Goal: Information Seeking & Learning: Learn about a topic

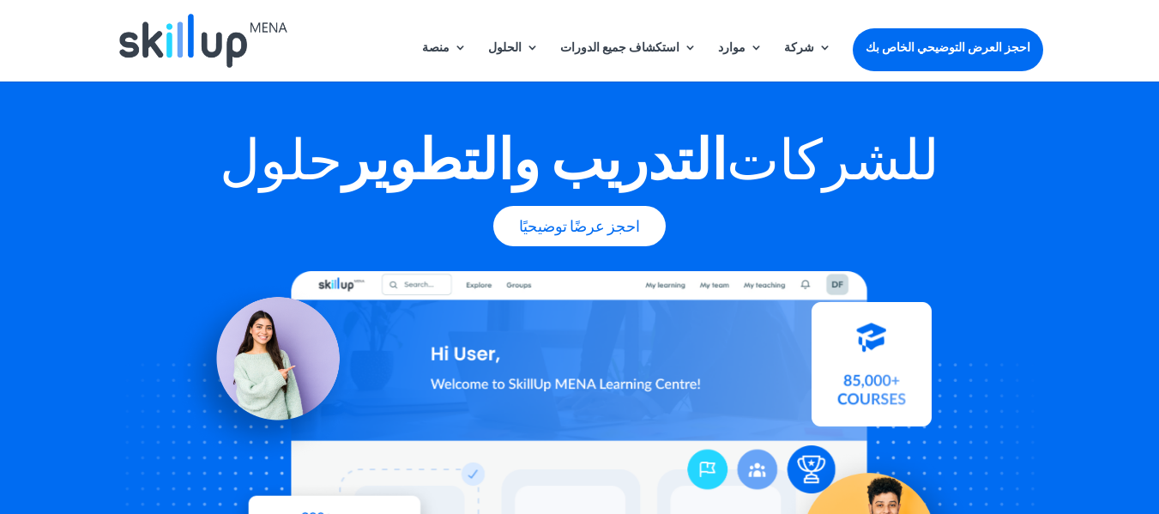
click at [963, 153] on h1 "حلول التدريب والتطوير للشركات" at bounding box center [580, 161] width 926 height 75
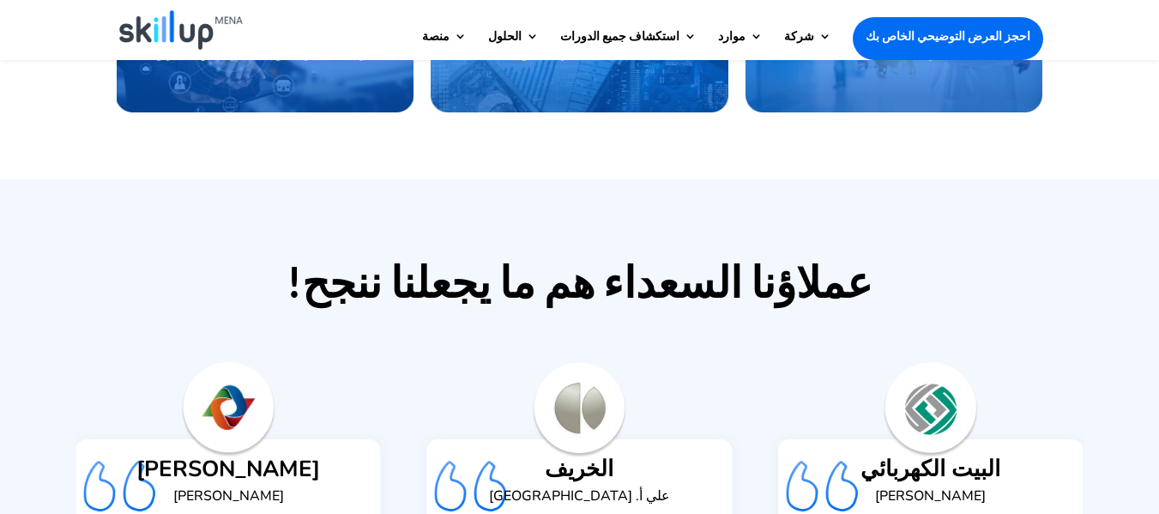
scroll to position [4048, 0]
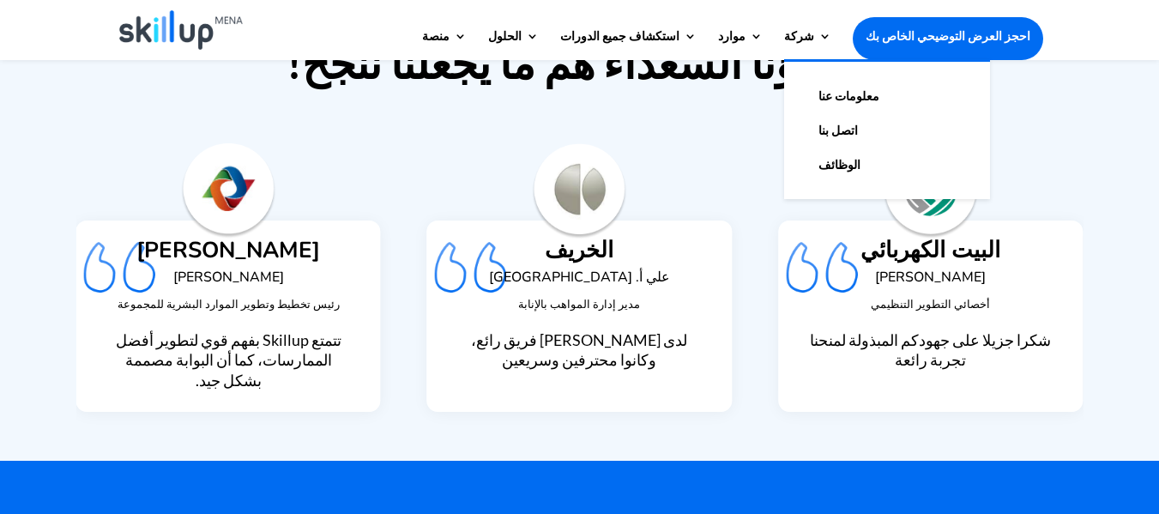
click at [855, 93] on link "معلومات عنا" at bounding box center [887, 96] width 172 height 34
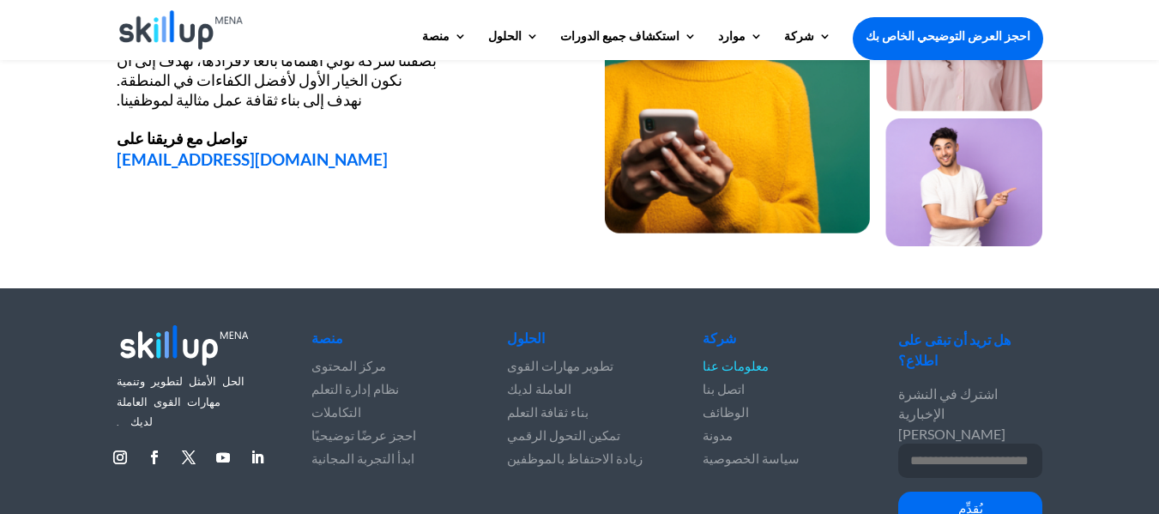
scroll to position [2457, 0]
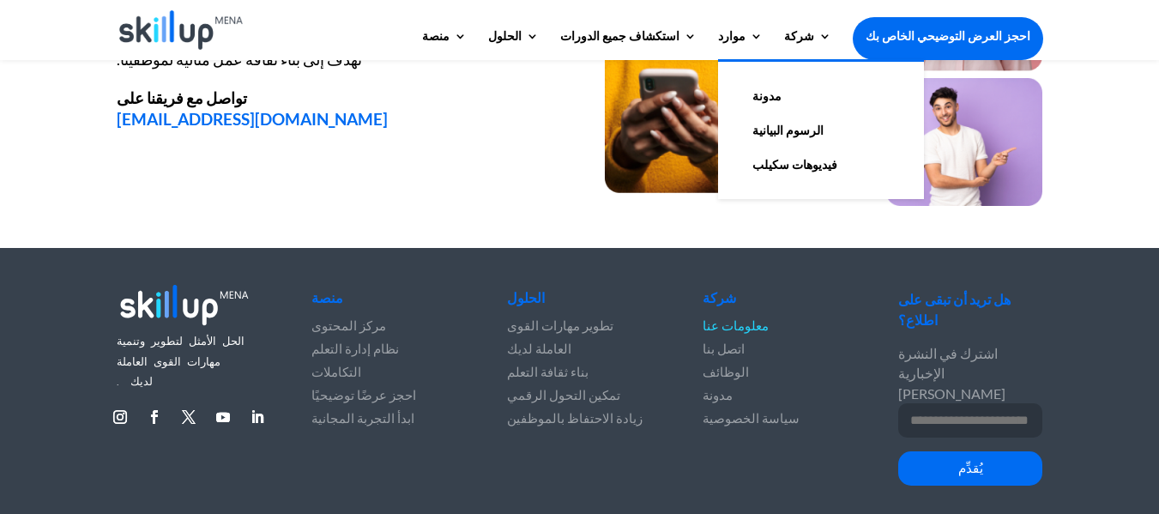
click at [805, 161] on font "فيديوهات سكيلب" at bounding box center [794, 164] width 85 height 15
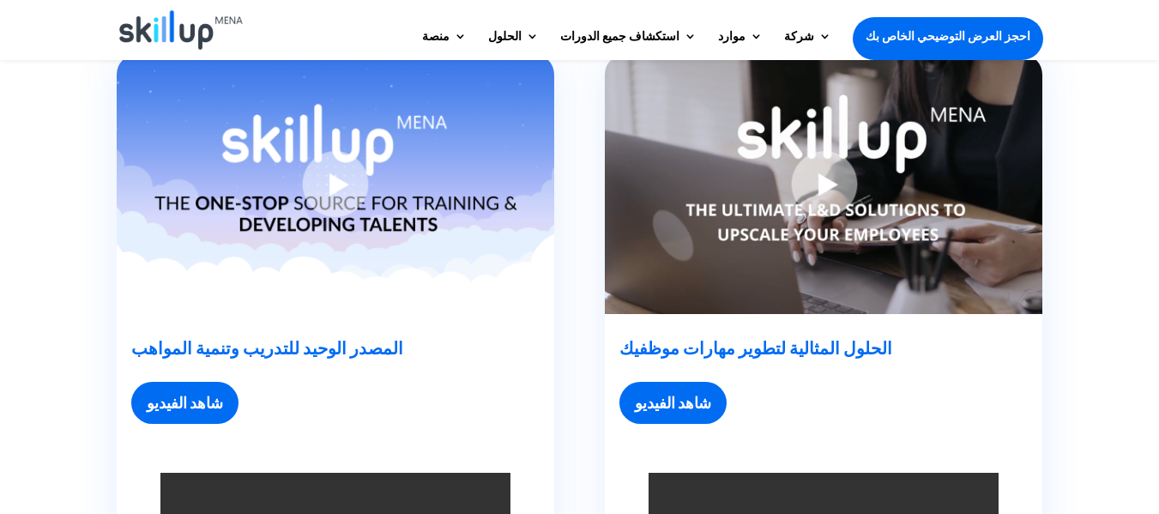
scroll to position [480, 0]
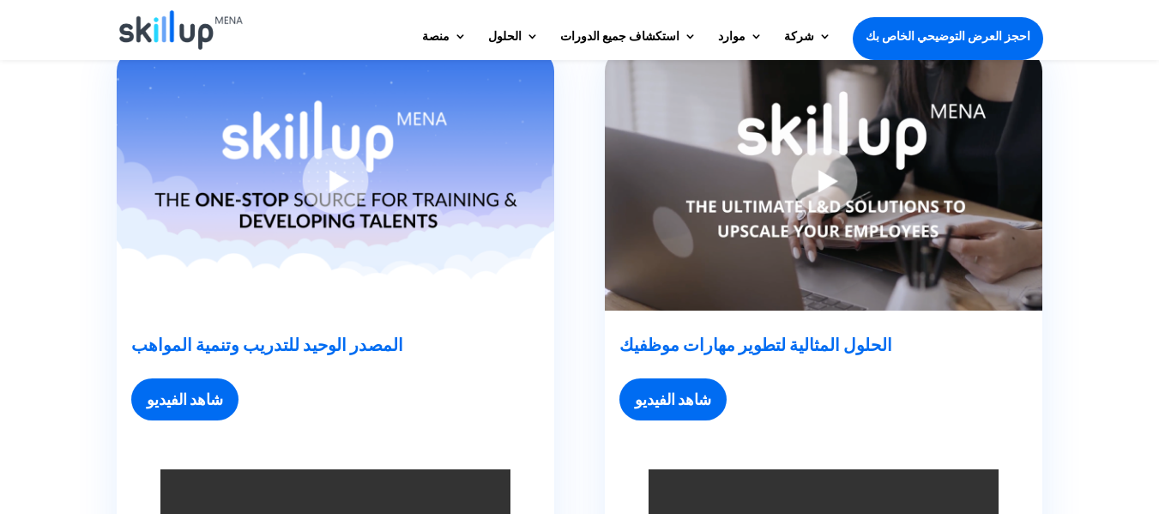
click at [834, 186] on img at bounding box center [823, 181] width 437 height 260
click at [687, 399] on font "شاهد الفيديو" at bounding box center [673, 398] width 76 height 19
click at [680, 401] on font "شاهد الفيديو" at bounding box center [673, 398] width 76 height 19
click at [683, 400] on font "شاهد الفيديو" at bounding box center [673, 398] width 76 height 19
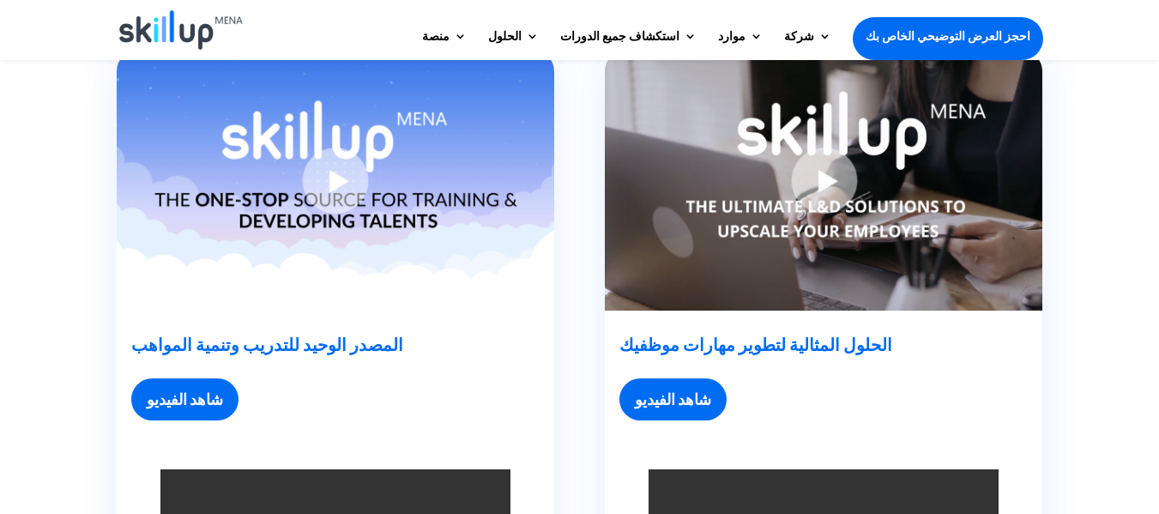
click at [712, 345] on font "الحلول المثالية لتطوير مهارات موظفيك" at bounding box center [755, 344] width 273 height 21
click at [706, 344] on font "الحلول المثالية لتطوير مهارات موظفيك" at bounding box center [755, 344] width 273 height 21
click at [678, 395] on font "شاهد الفيديو" at bounding box center [673, 398] width 76 height 19
click at [356, 178] on img at bounding box center [335, 181] width 437 height 260
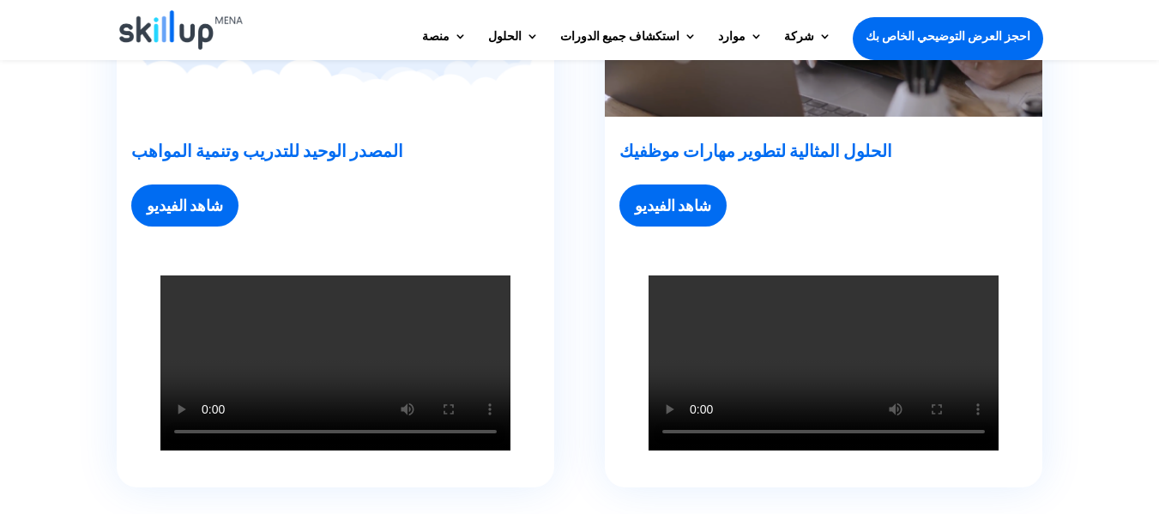
scroll to position [720, 0]
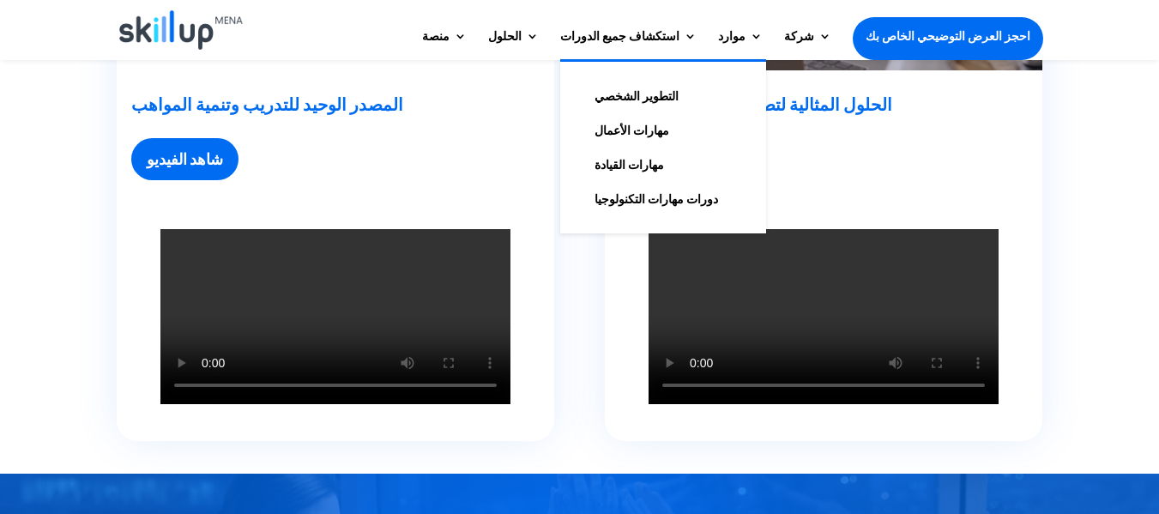
click at [664, 160] on font "مهارات القيادة" at bounding box center [628, 164] width 69 height 15
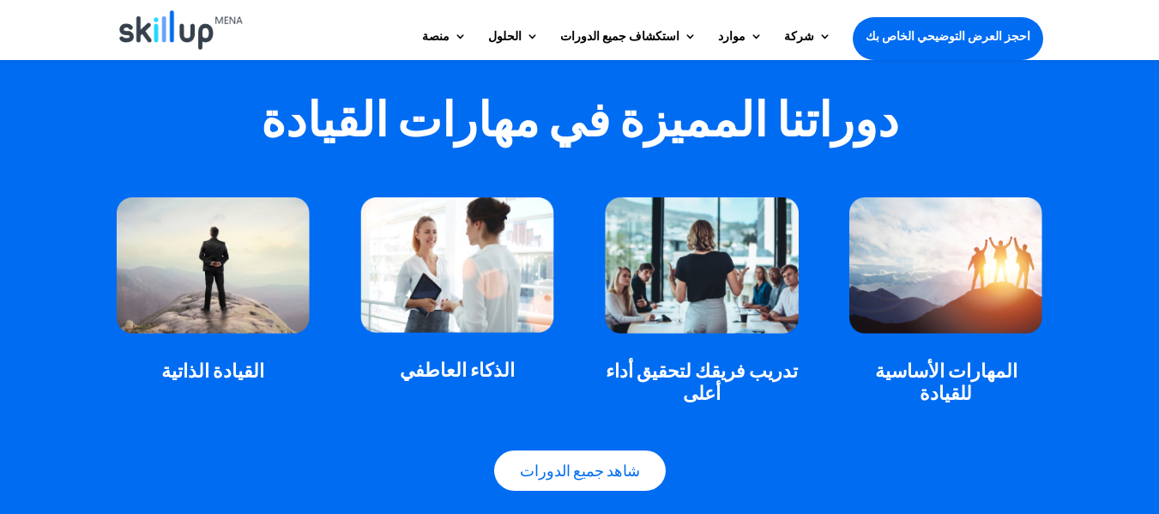
scroll to position [1029, 0]
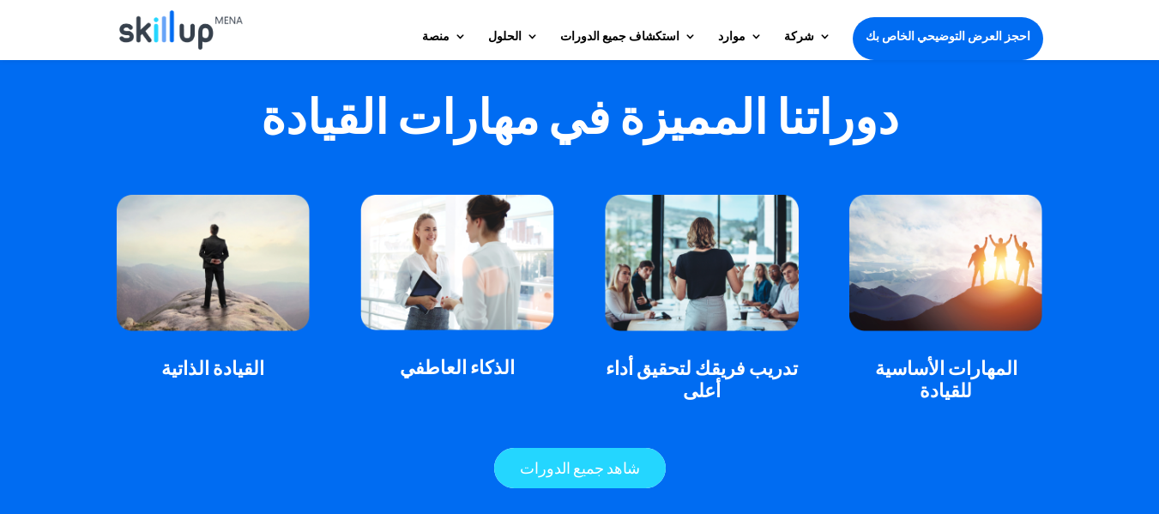
click at [602, 458] on font "شاهد جميع الدورات" at bounding box center [580, 467] width 120 height 19
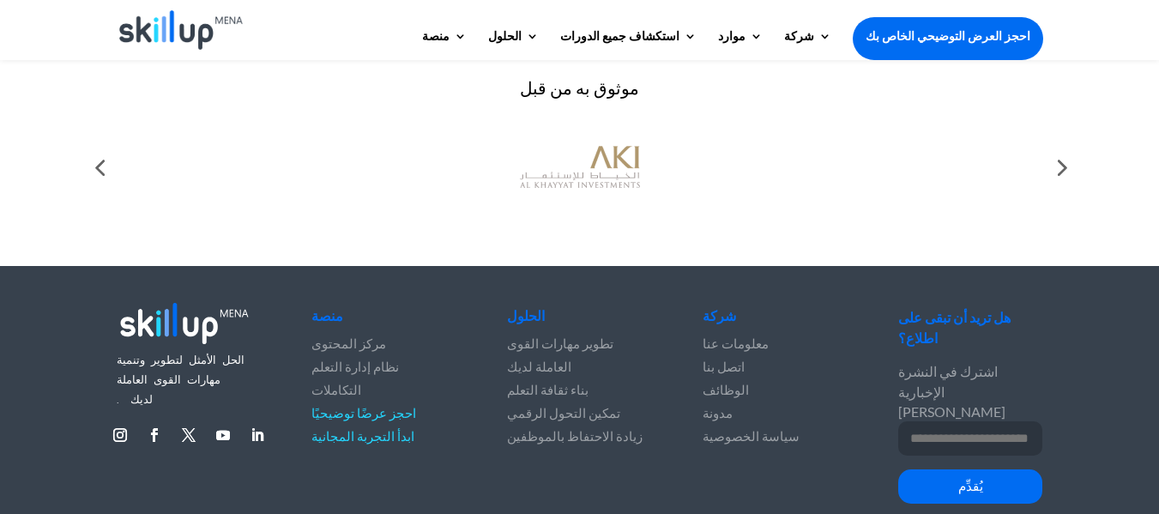
scroll to position [765, 0]
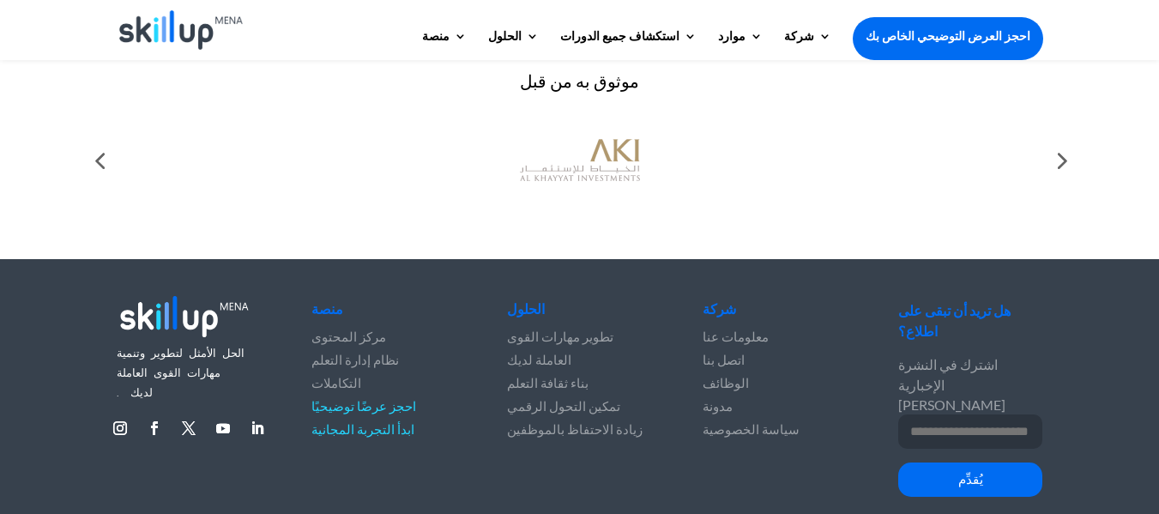
click at [367, 352] on font "نظام إدارة التعلم" at bounding box center [354, 359] width 87 height 15
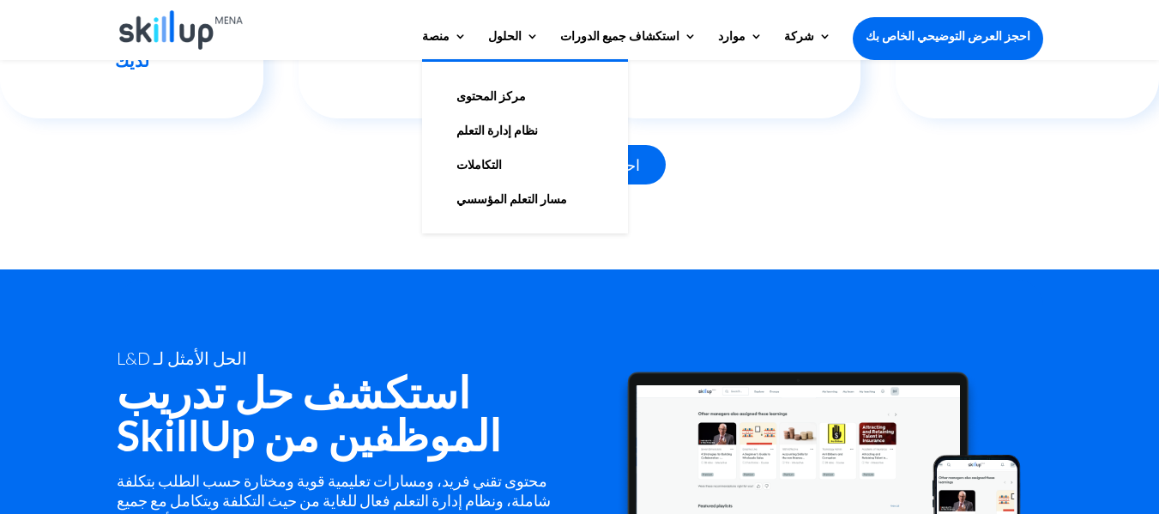
scroll to position [2024, 0]
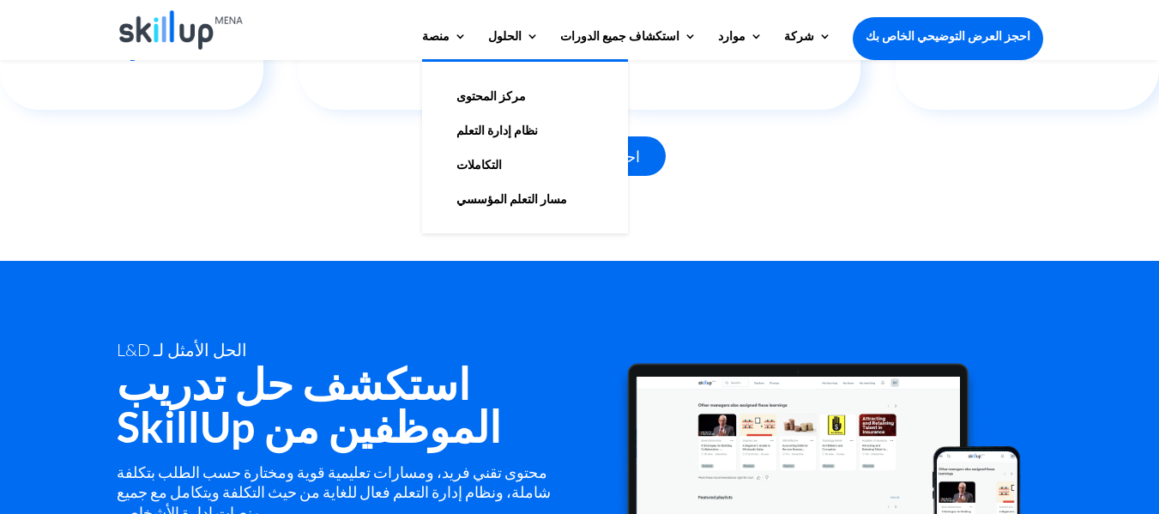
click at [557, 202] on font "مسار التعلم المؤسسي" at bounding box center [511, 198] width 111 height 15
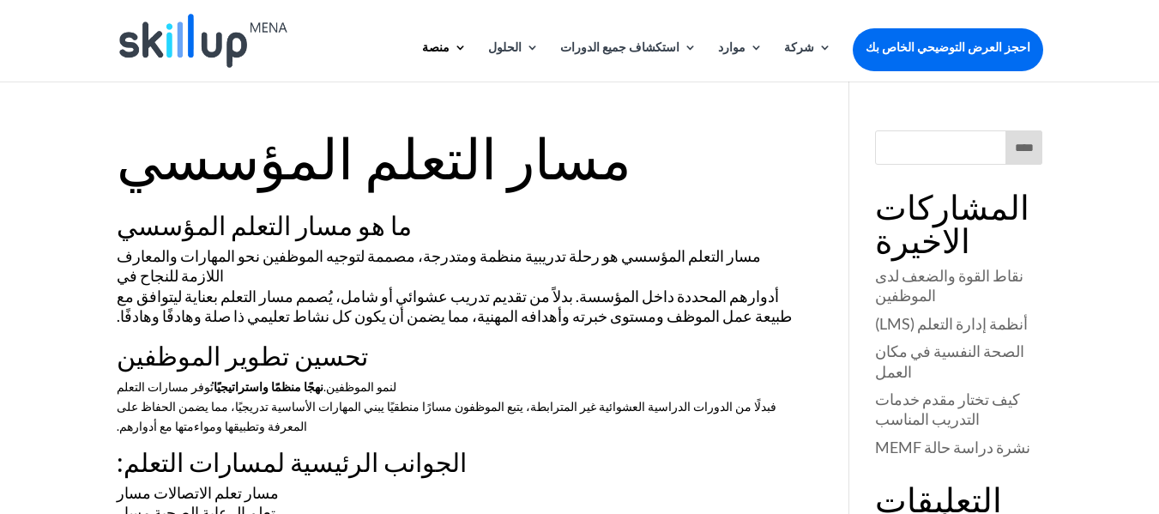
click at [172, 60] on img at bounding box center [203, 41] width 168 height 54
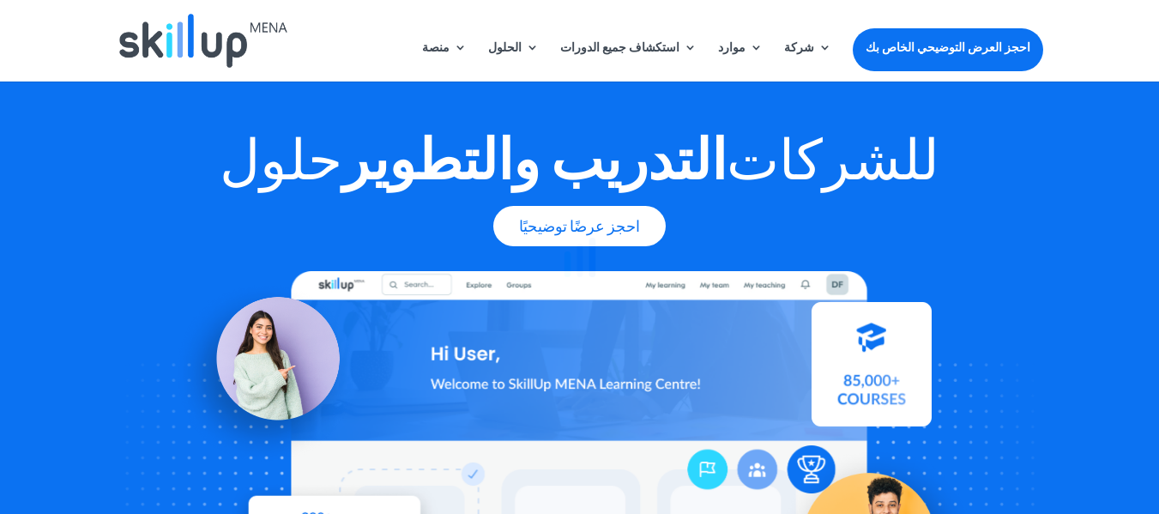
click at [852, 50] on div at bounding box center [579, 257] width 1159 height 514
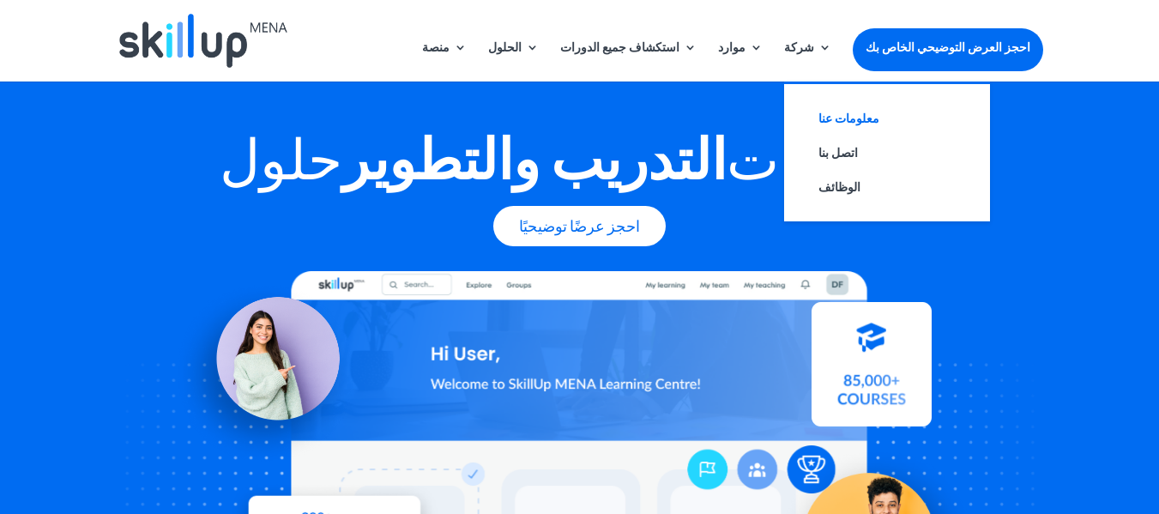
click at [852, 118] on link "معلومات عنا" at bounding box center [887, 118] width 172 height 34
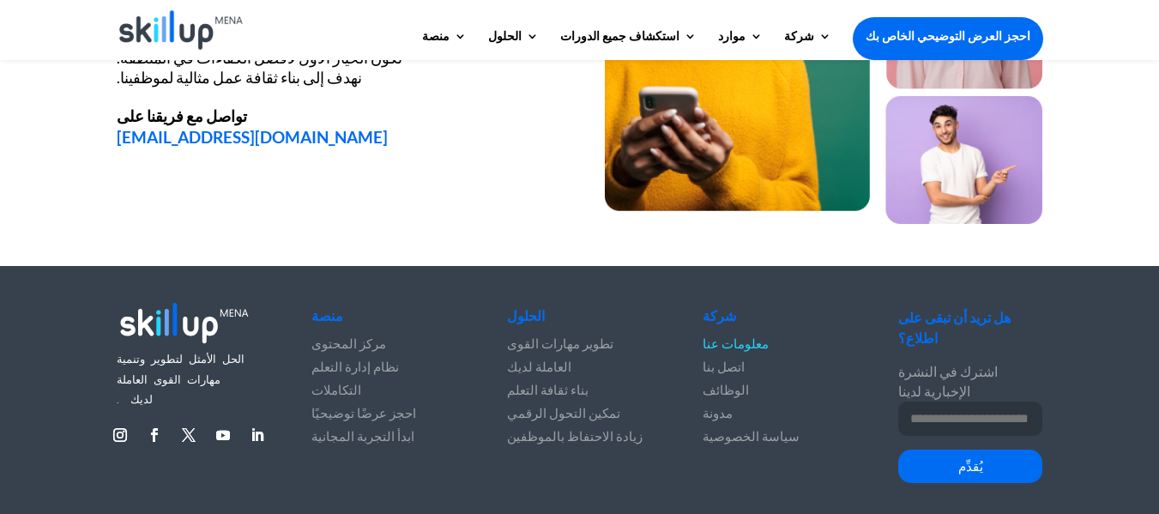
scroll to position [2457, 0]
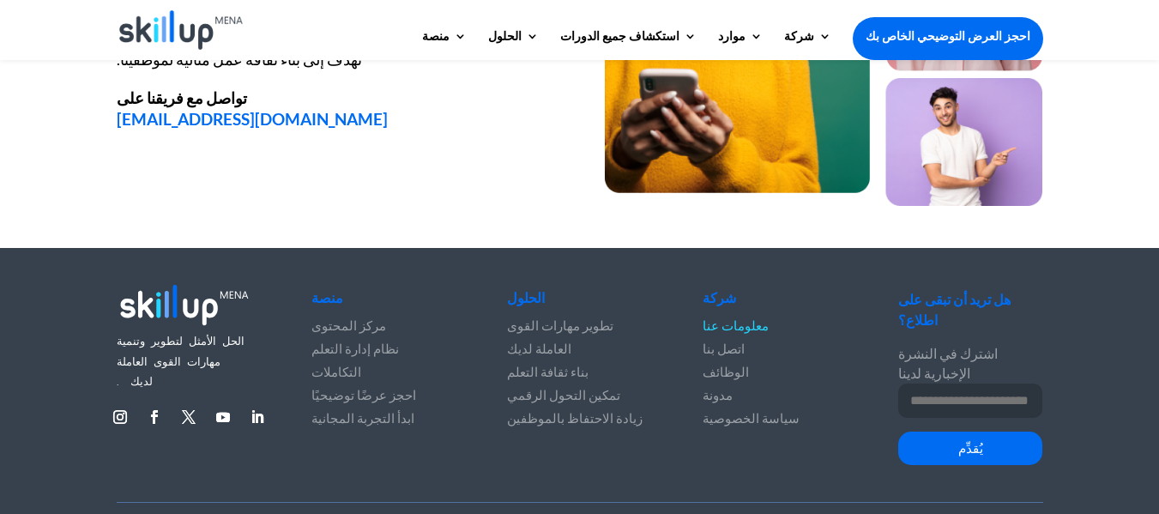
click at [325, 327] on font "مركز المحتوى" at bounding box center [348, 324] width 75 height 15
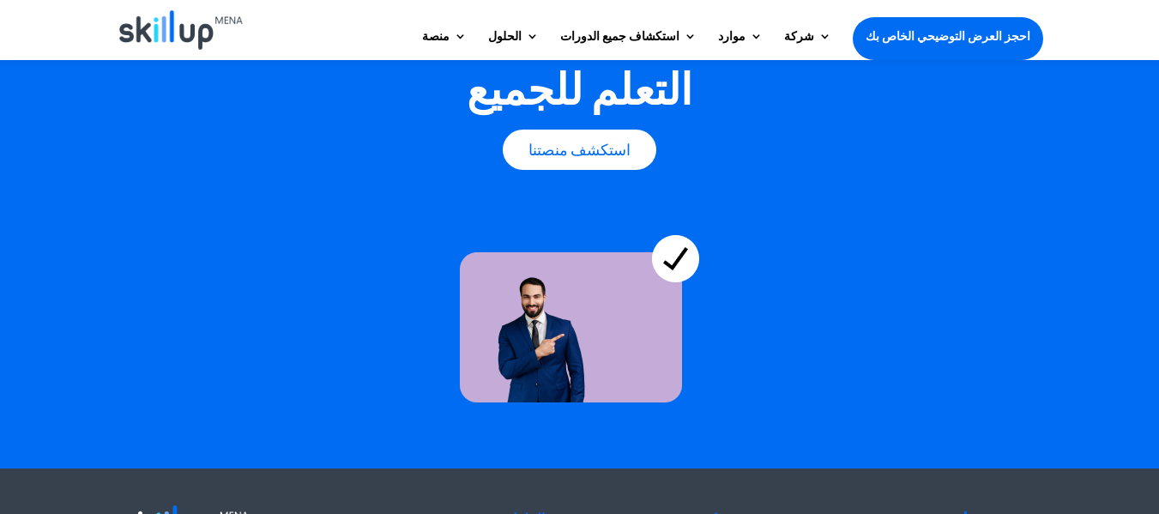
scroll to position [4529, 0]
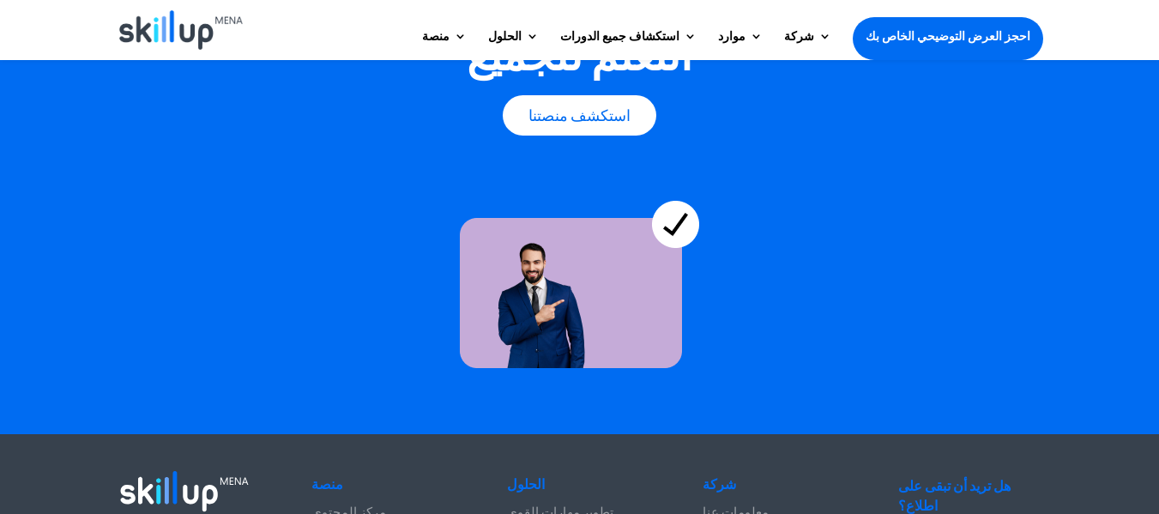
click at [556, 206] on img at bounding box center [579, 267] width 239 height 201
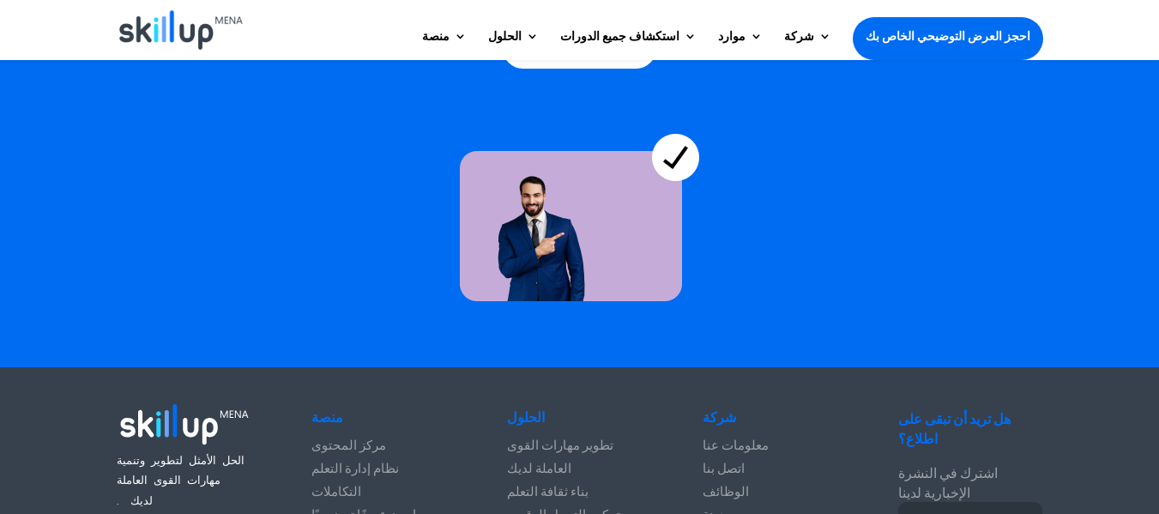
scroll to position [4599, 0]
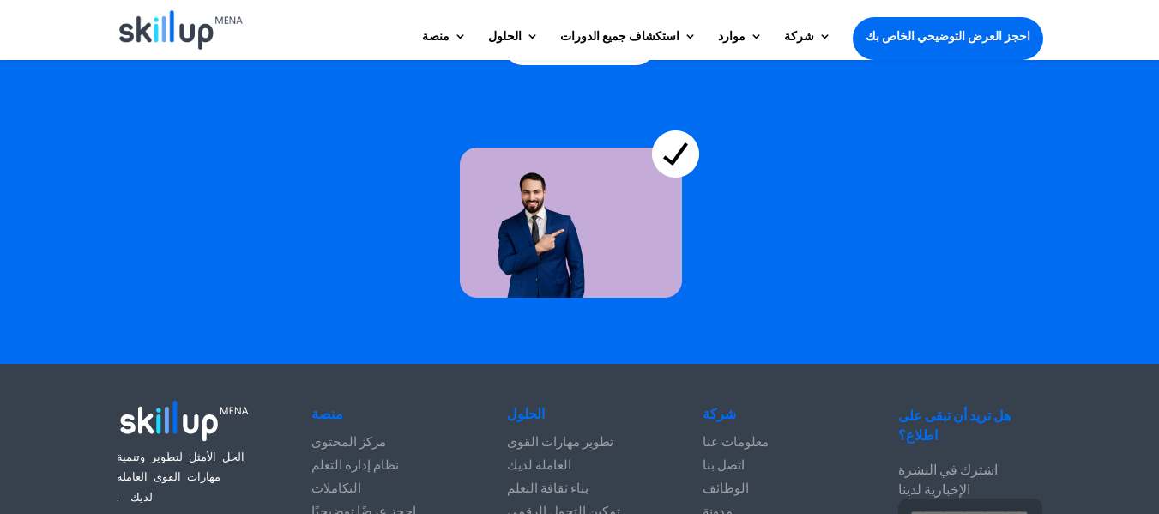
click at [384, 503] on font "احجز عرضًا توضيحيًا" at bounding box center [363, 510] width 105 height 15
